Goal: Task Accomplishment & Management: Complete application form

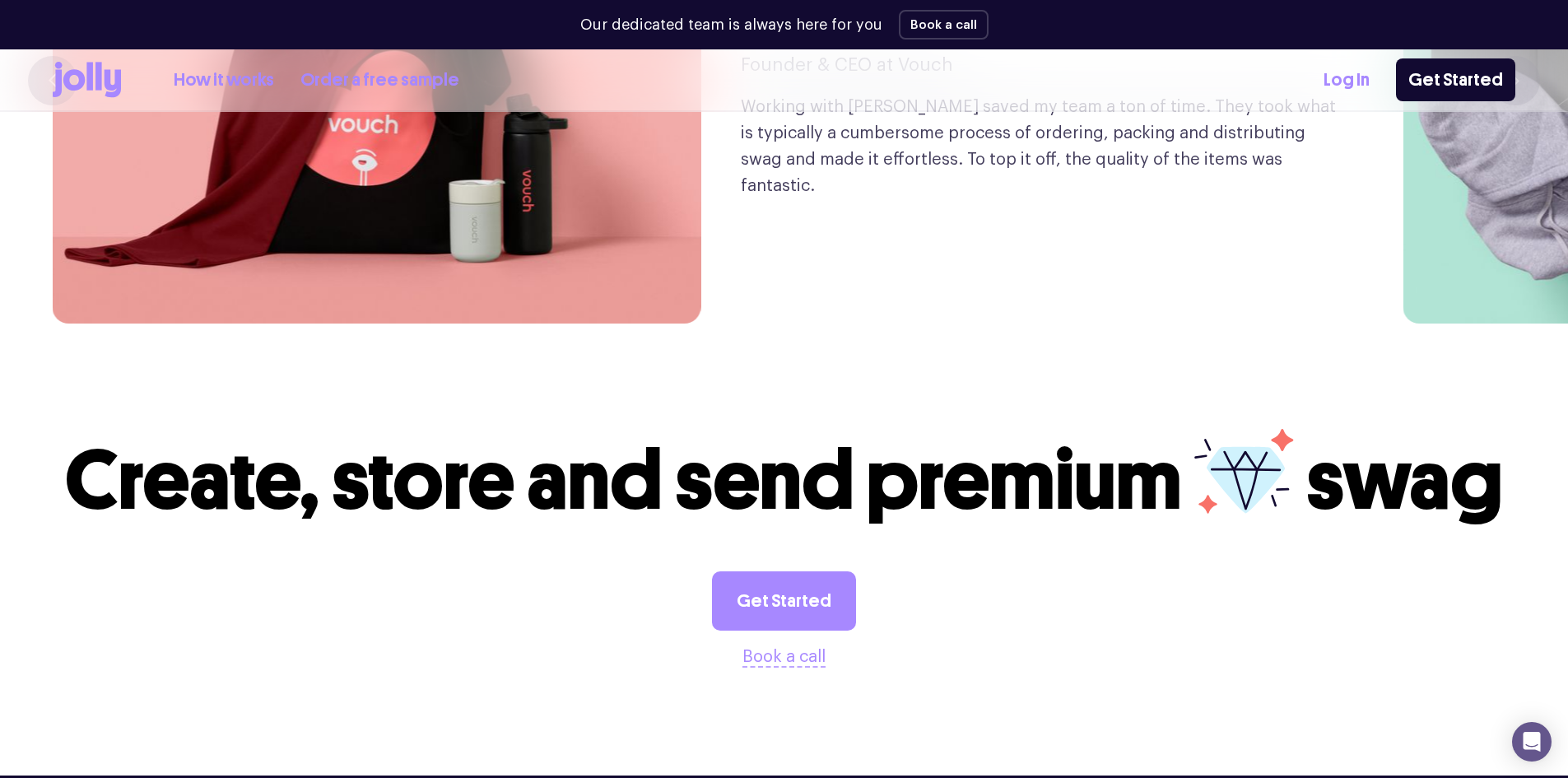
scroll to position [4197, 0]
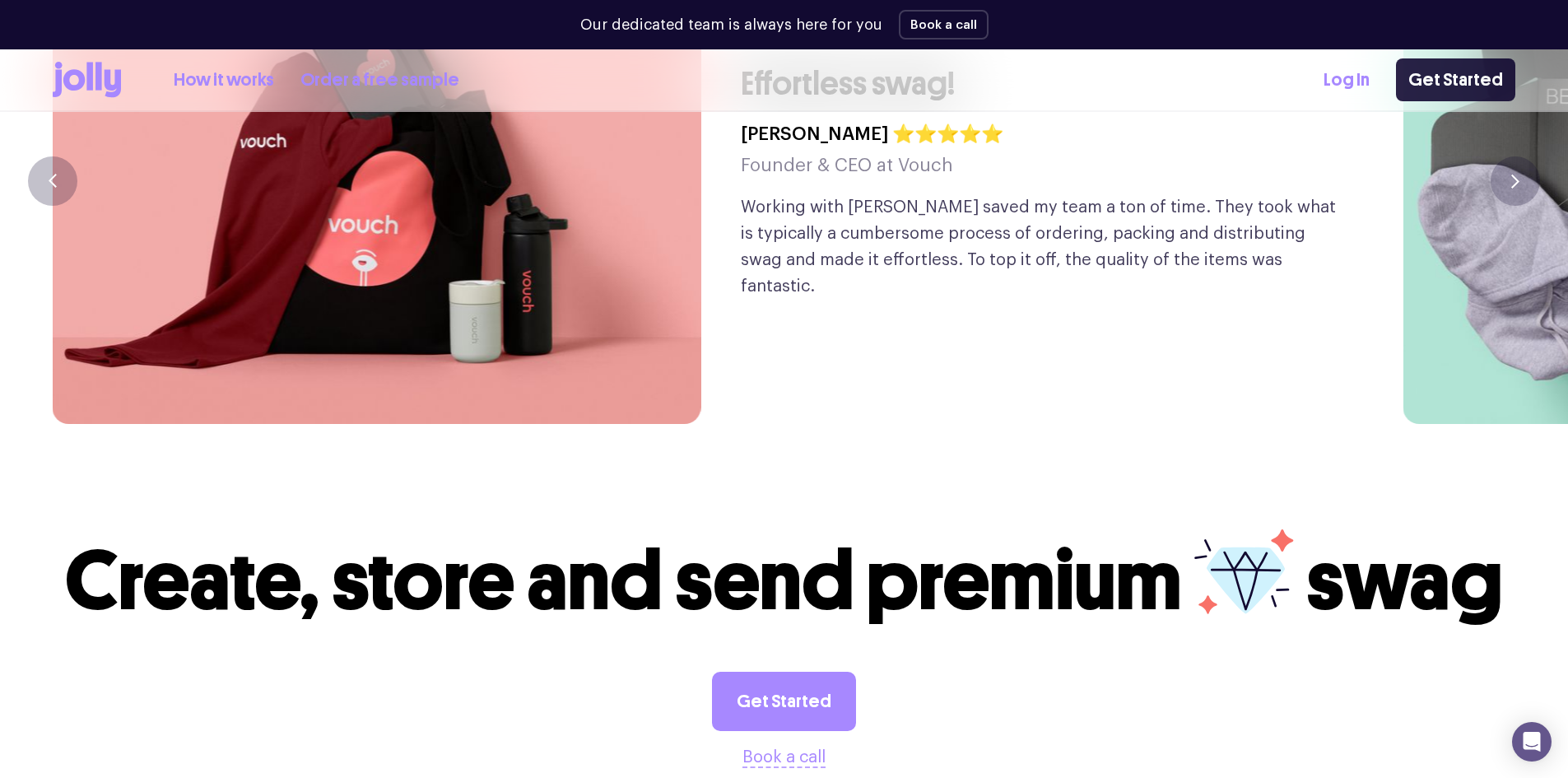
click at [1493, 86] on link "Get Started" at bounding box center [1455, 80] width 120 height 43
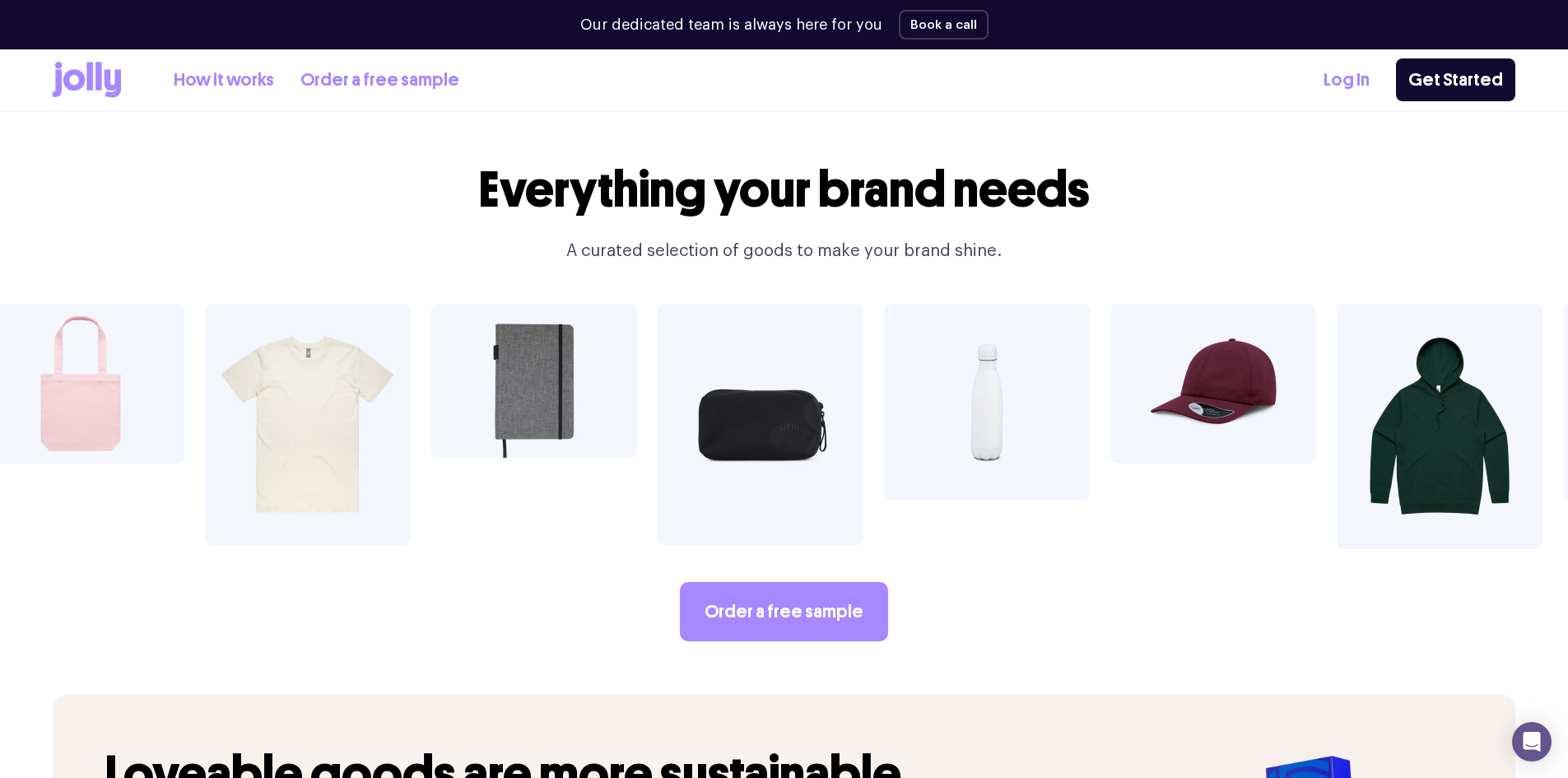
scroll to position [2826, 0]
